Goal: Transaction & Acquisition: Purchase product/service

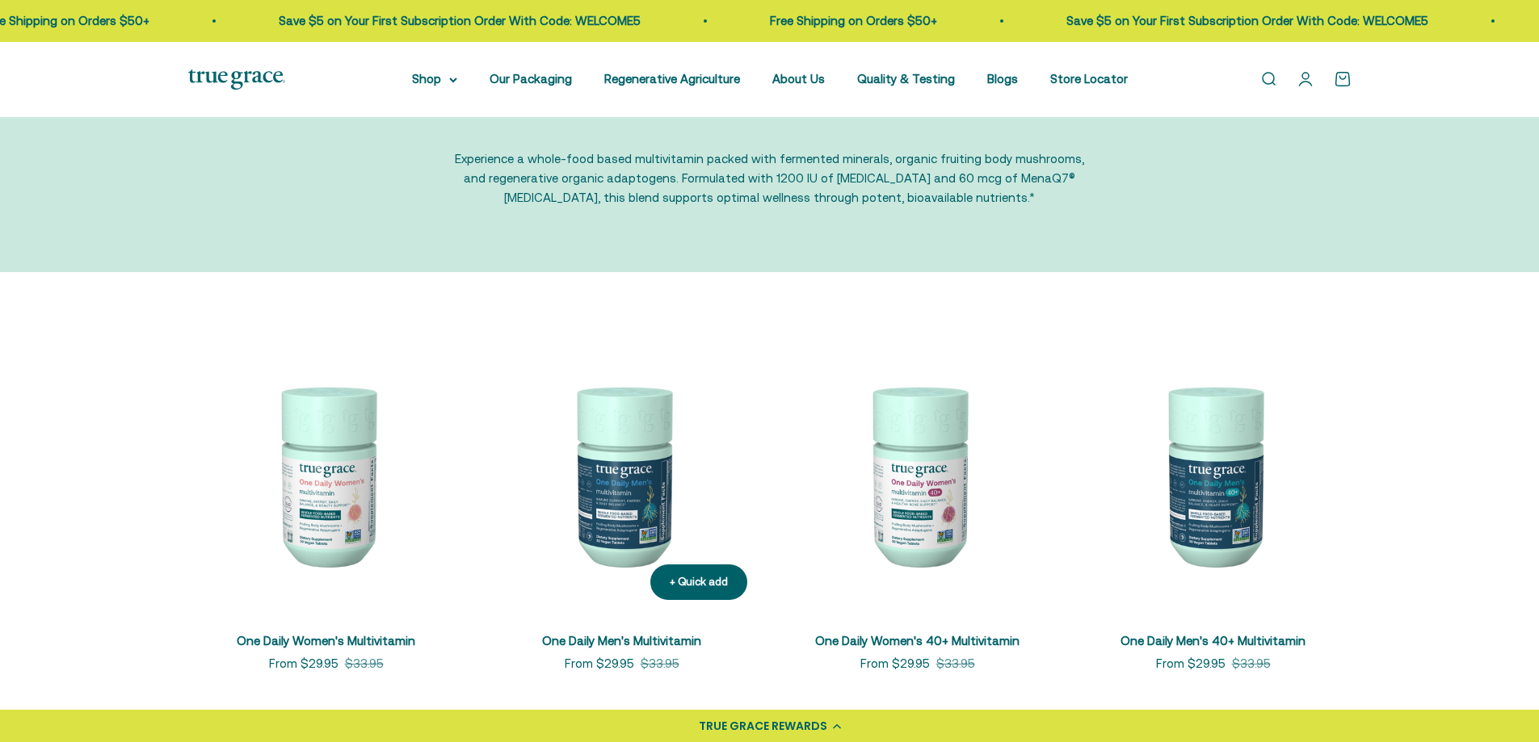
scroll to position [162, 0]
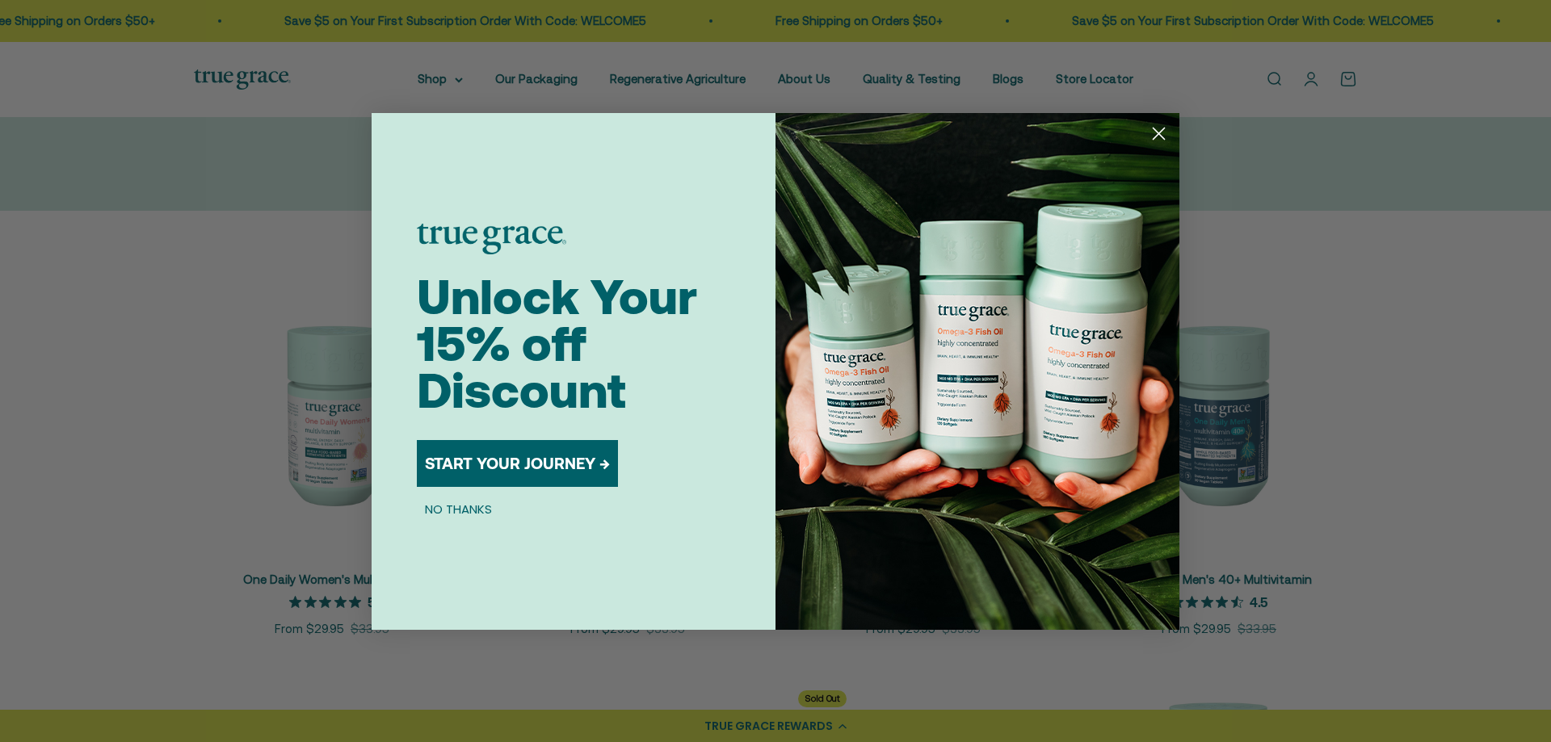
click at [451, 511] on button "NO THANKS" at bounding box center [458, 509] width 83 height 19
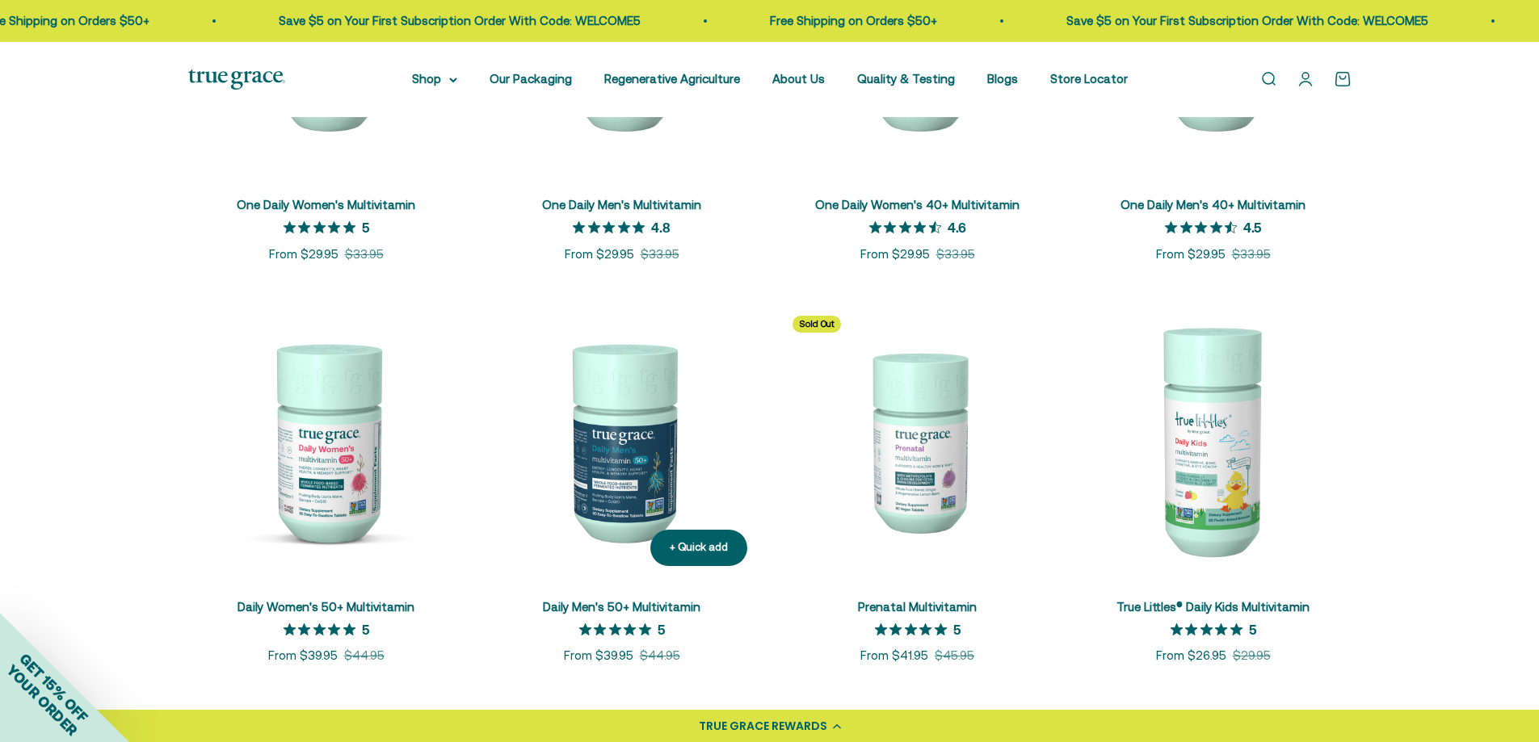
scroll to position [646, 0]
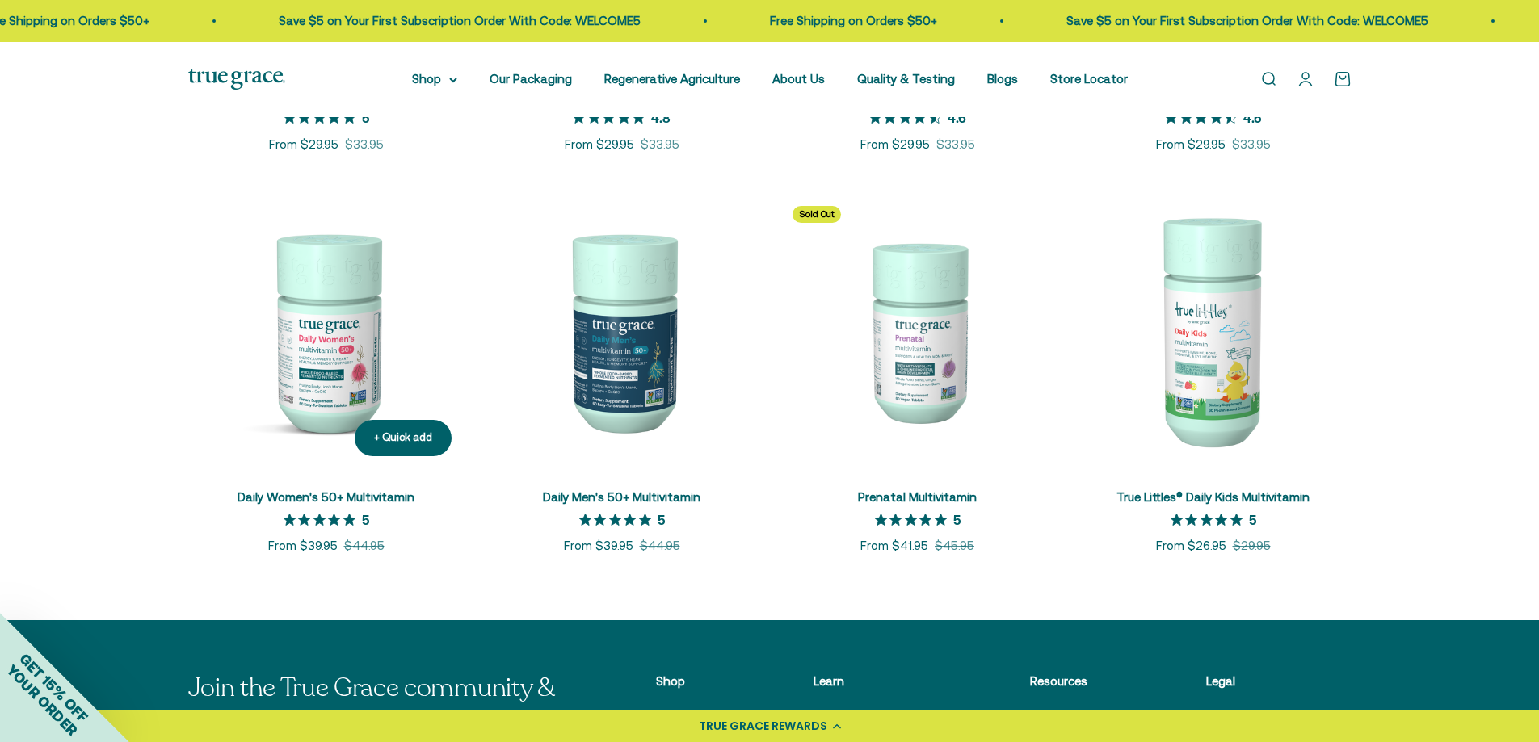
click at [316, 498] on link "Daily Women's 50+ Multivitamin" at bounding box center [325, 497] width 177 height 14
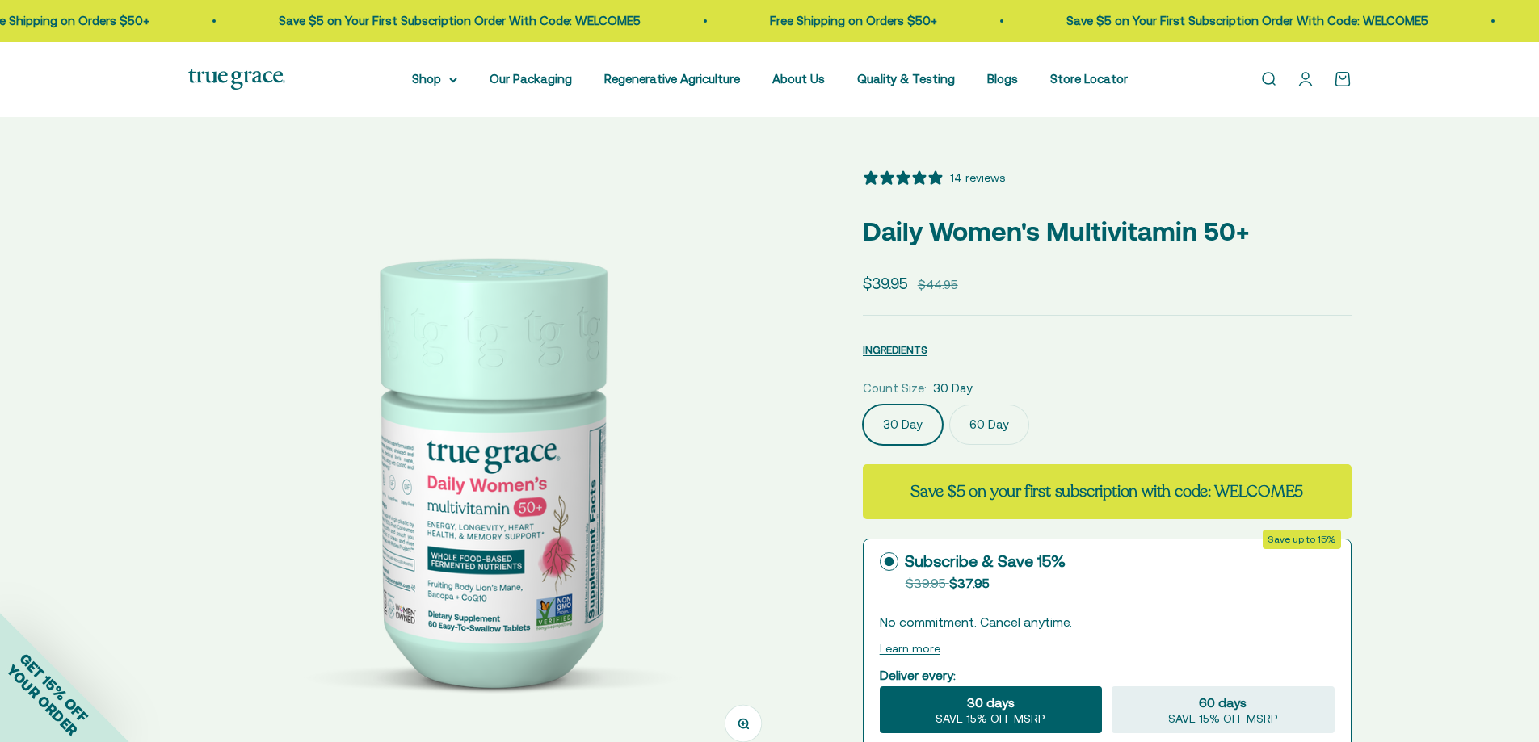
select select "3"
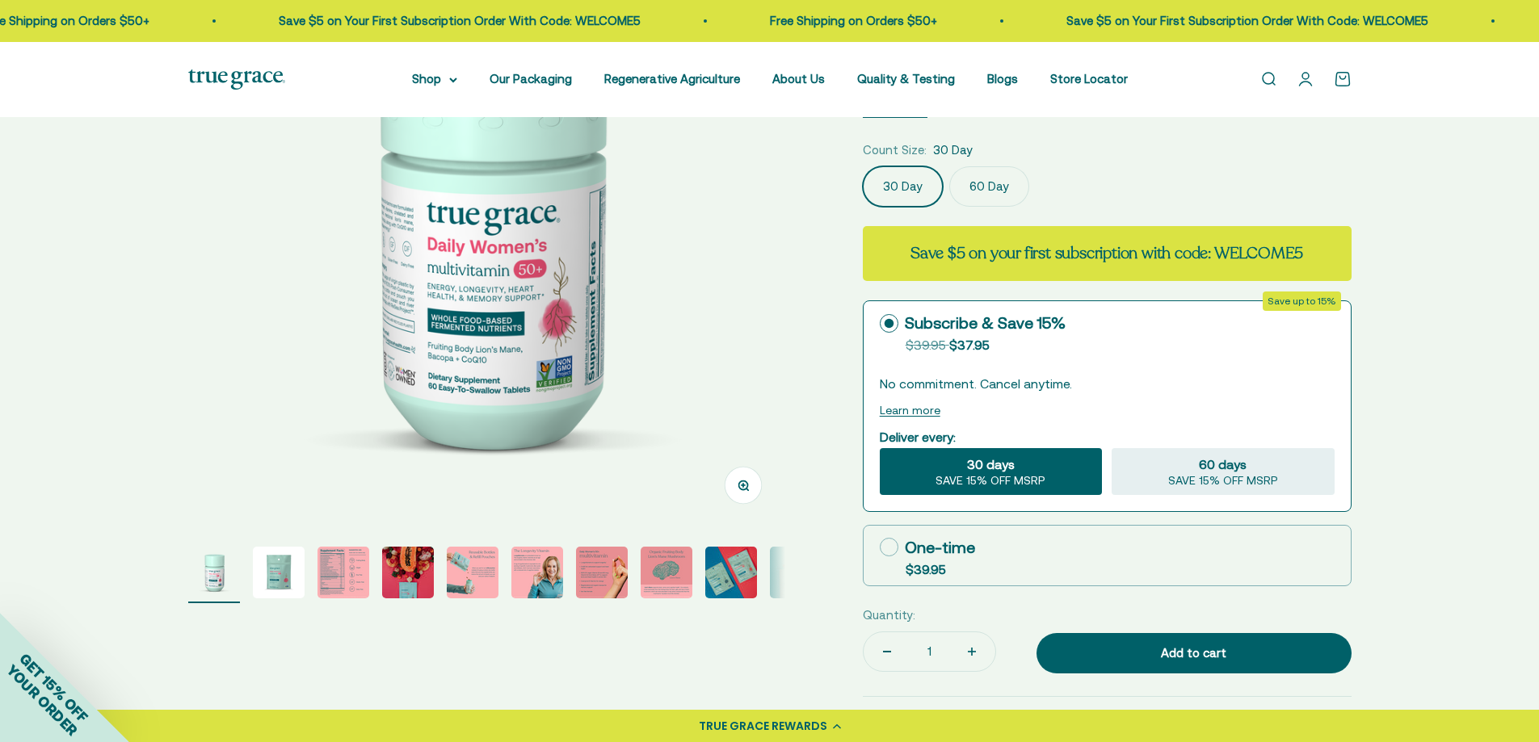
scroll to position [242, 0]
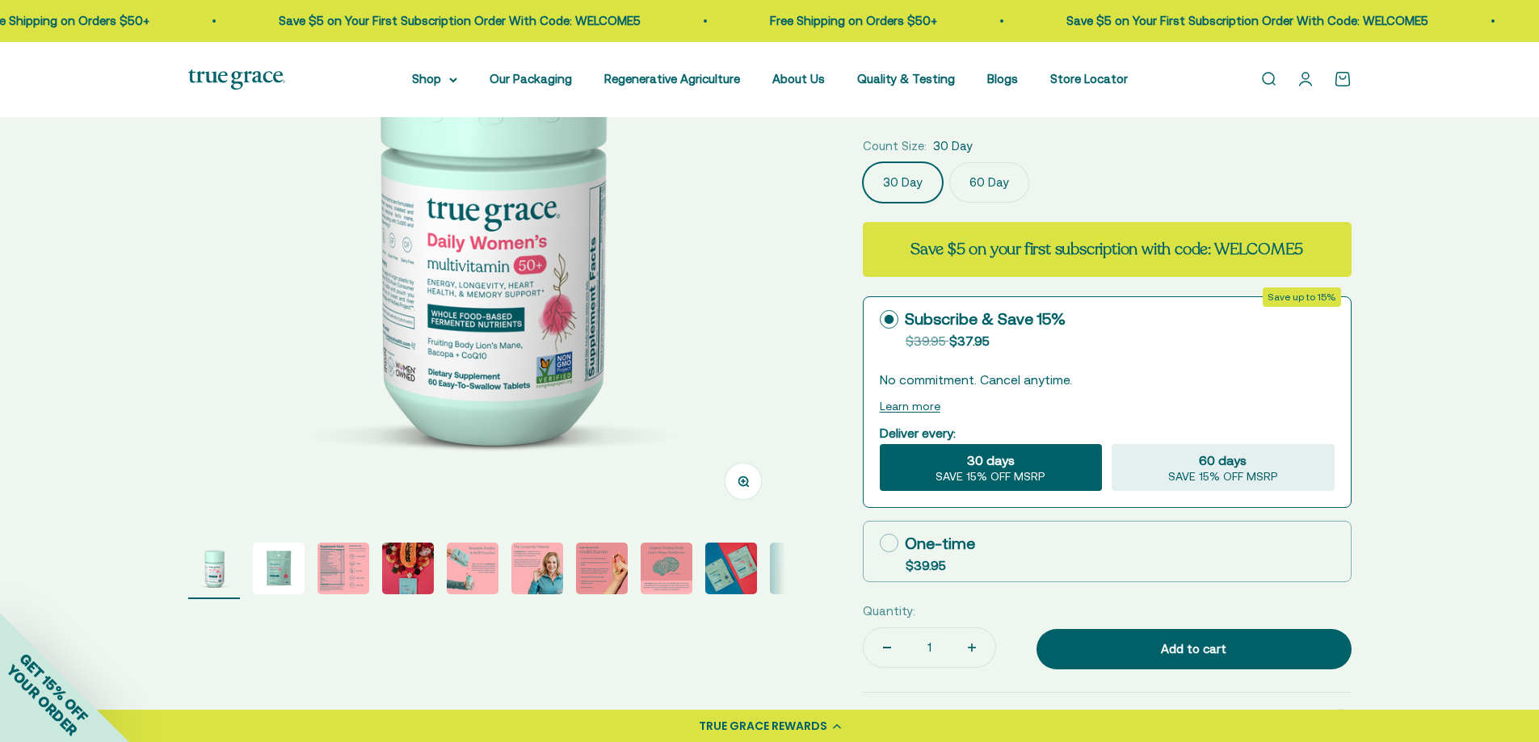
click at [460, 573] on img "Go to item 5" at bounding box center [473, 569] width 52 height 52
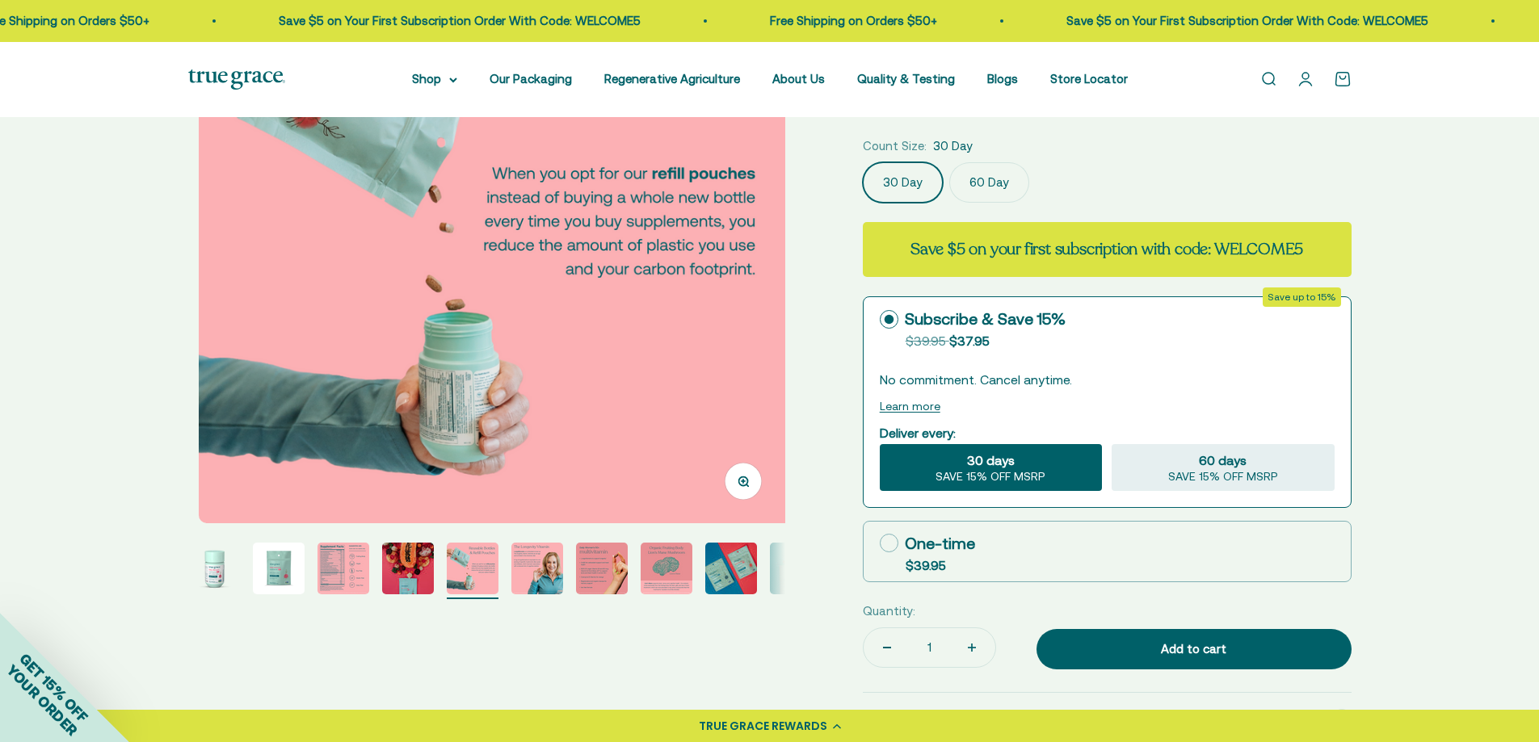
scroll to position [0, 2466]
